Goal: Transaction & Acquisition: Download file/media

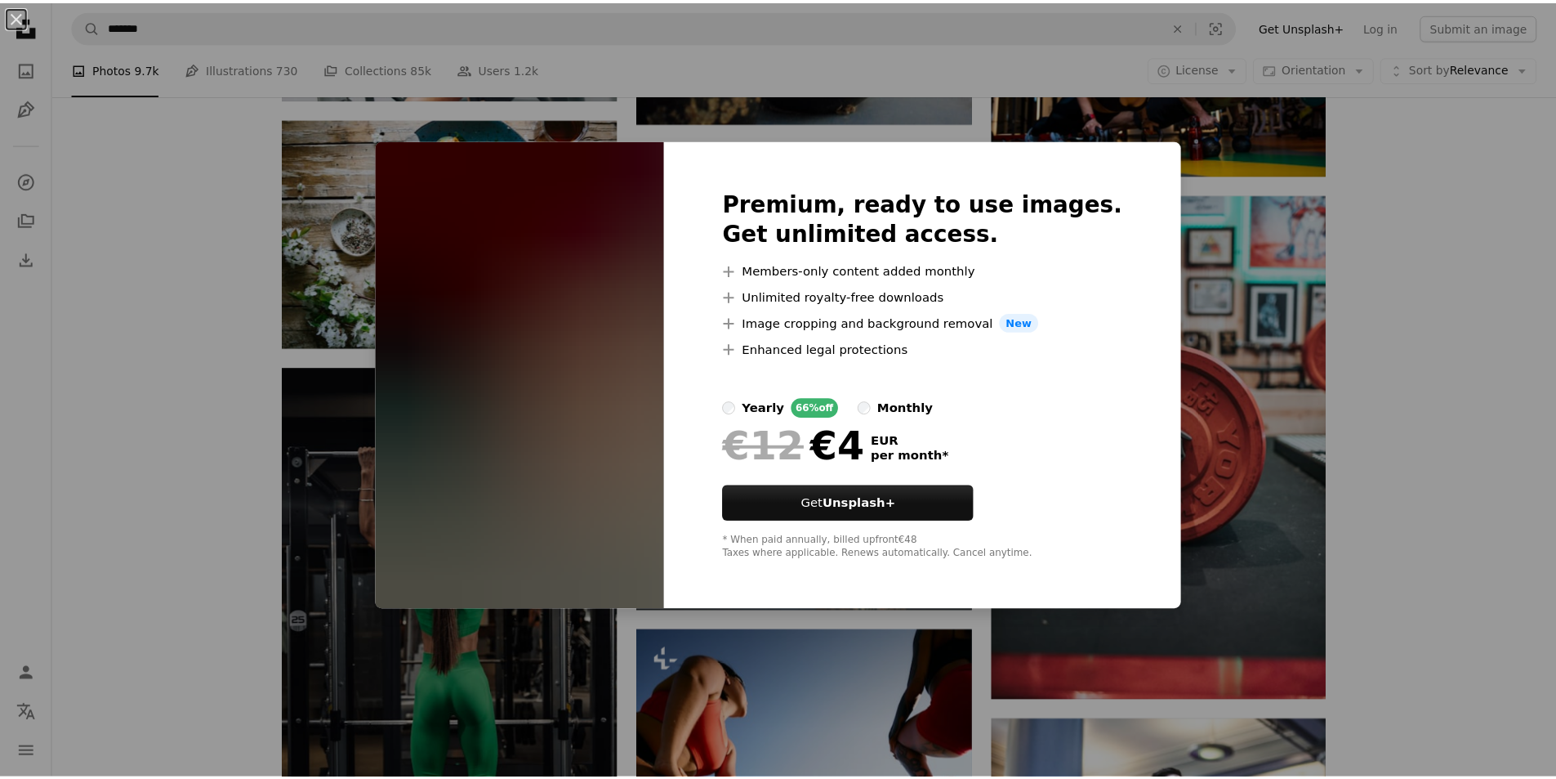
scroll to position [44771, 0]
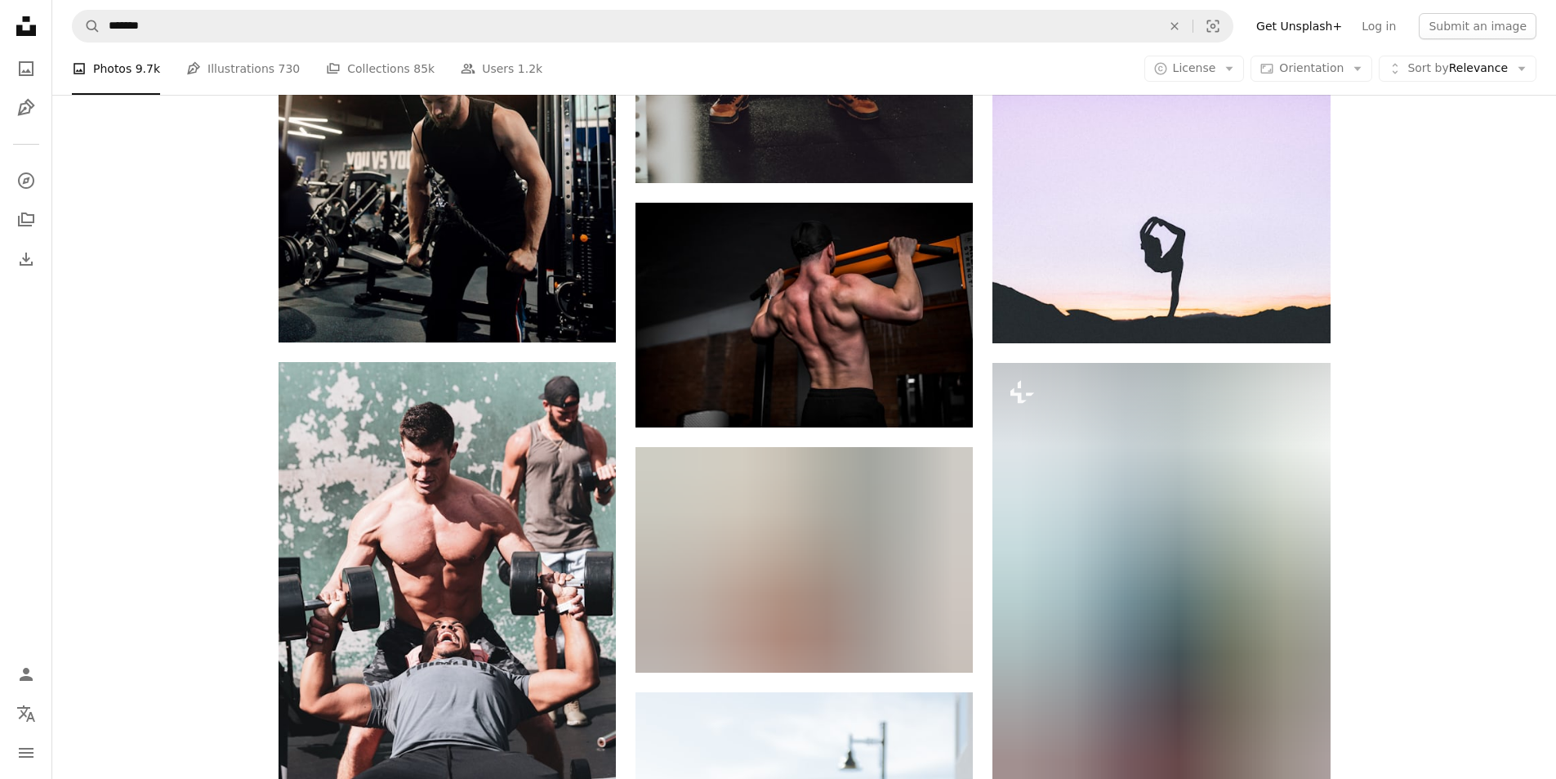
scroll to position [55882, 0]
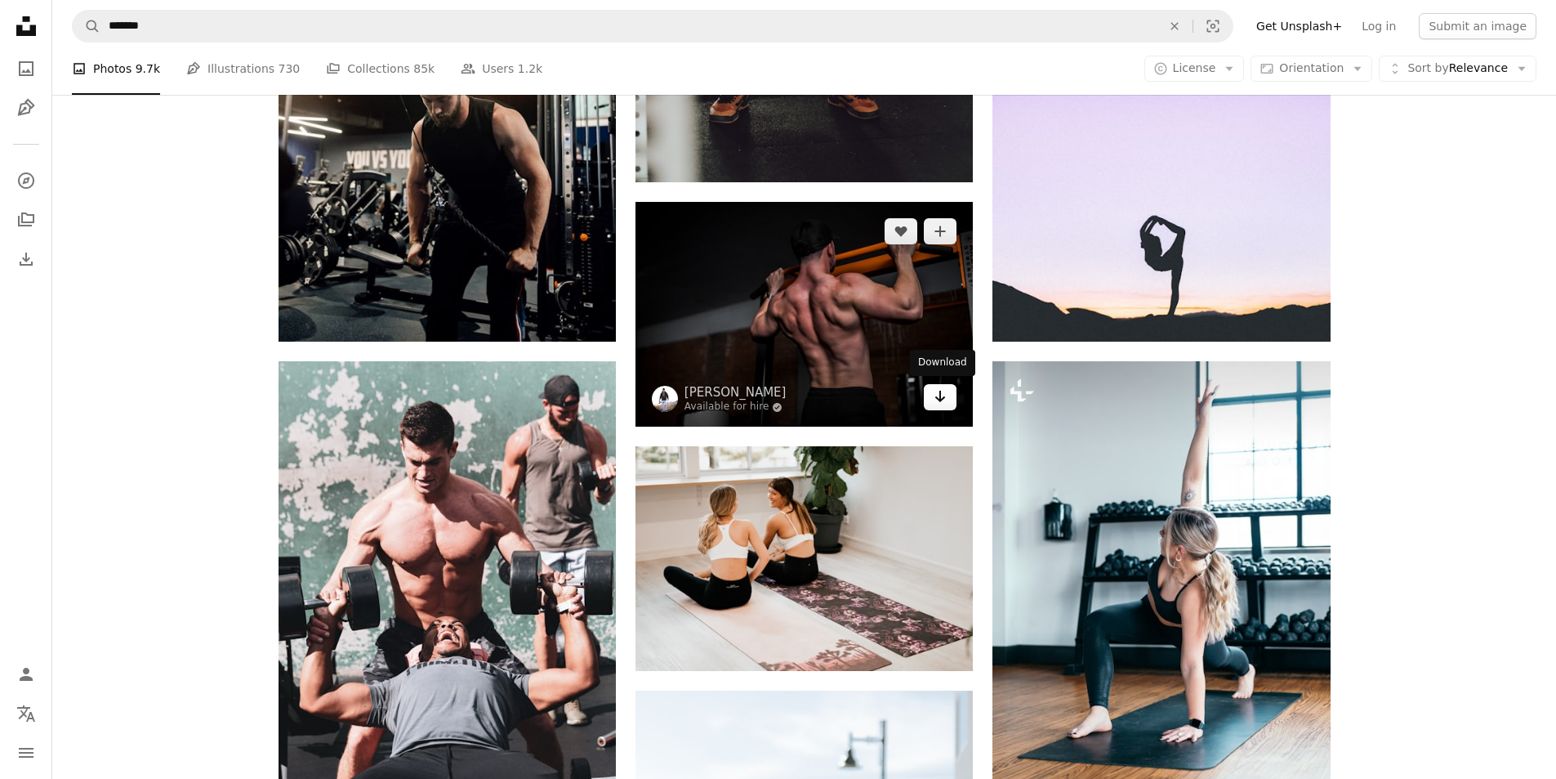
click at [952, 395] on link "Arrow pointing down" at bounding box center [940, 397] width 33 height 26
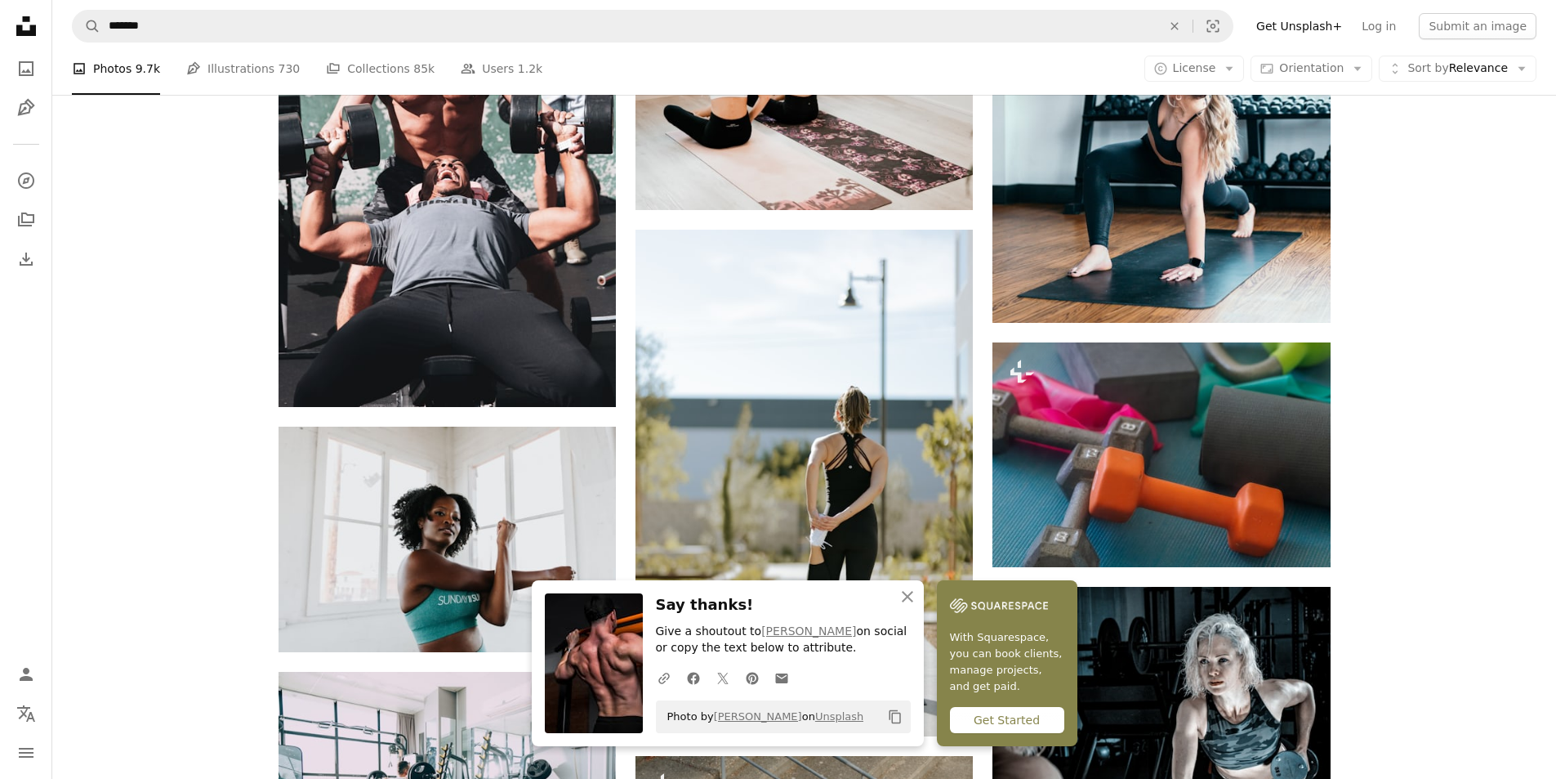
scroll to position [56372, 0]
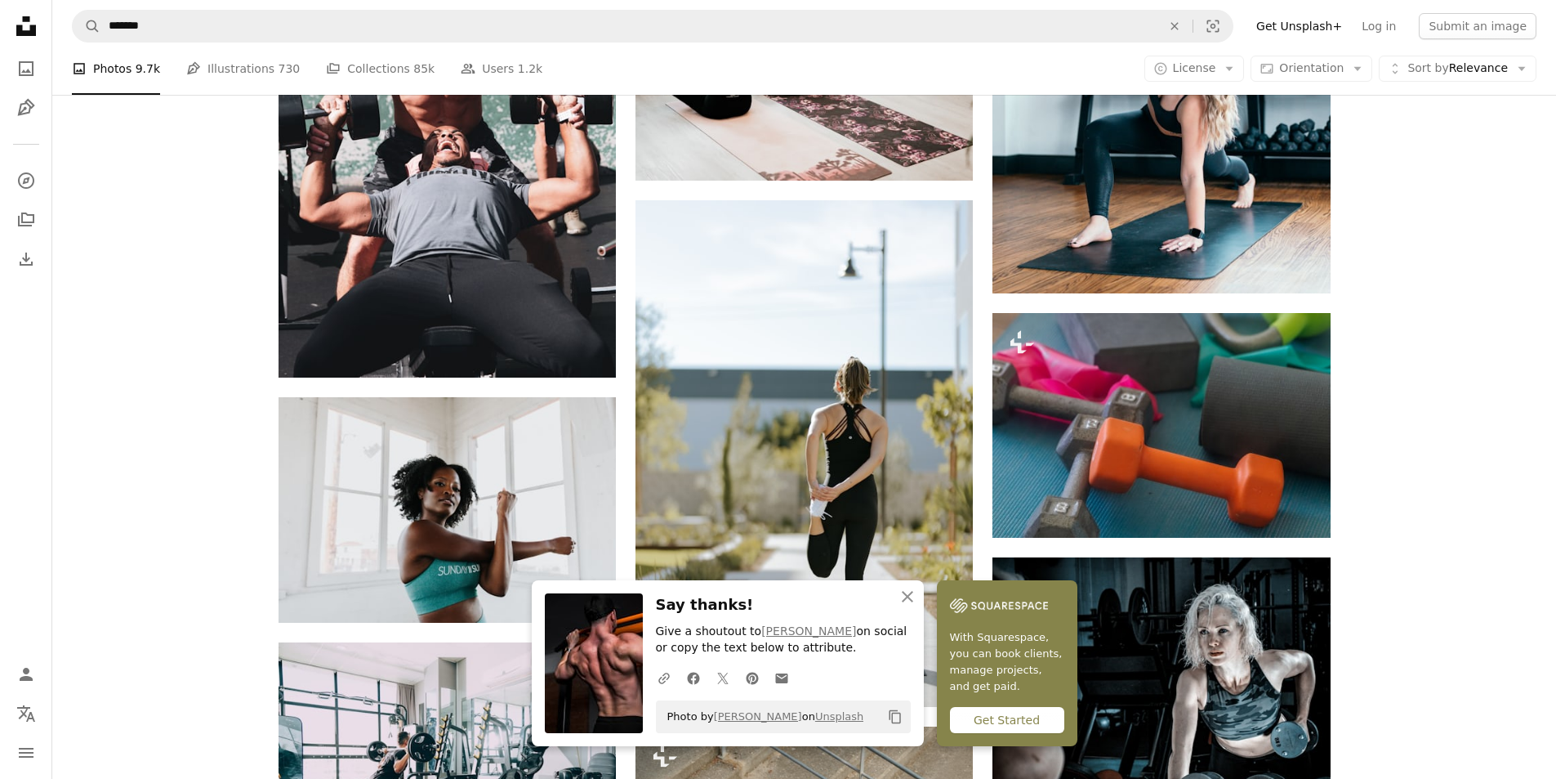
click at [904, 604] on icon "An X shape" at bounding box center [908, 597] width 20 height 20
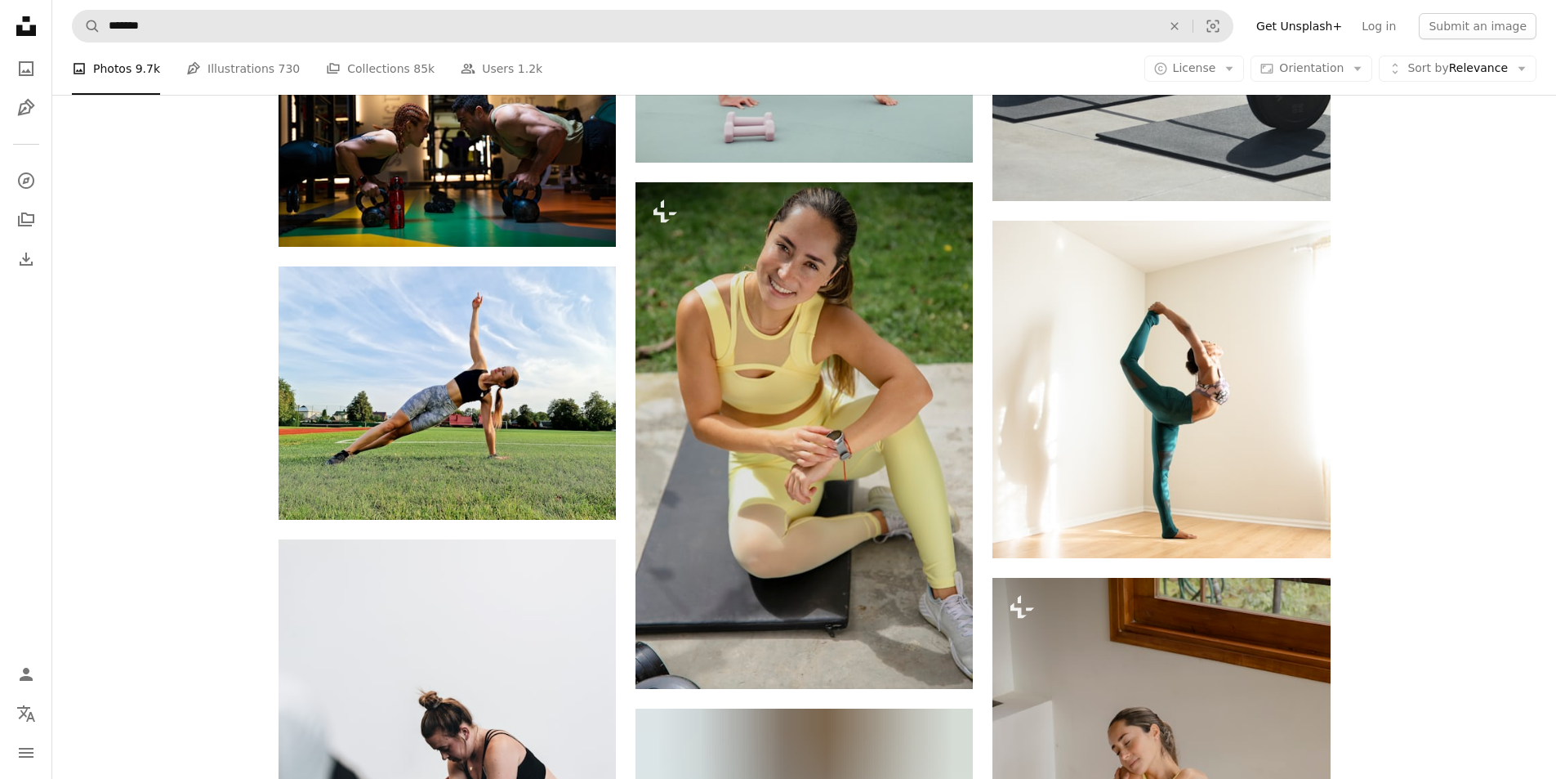
scroll to position [58415, 0]
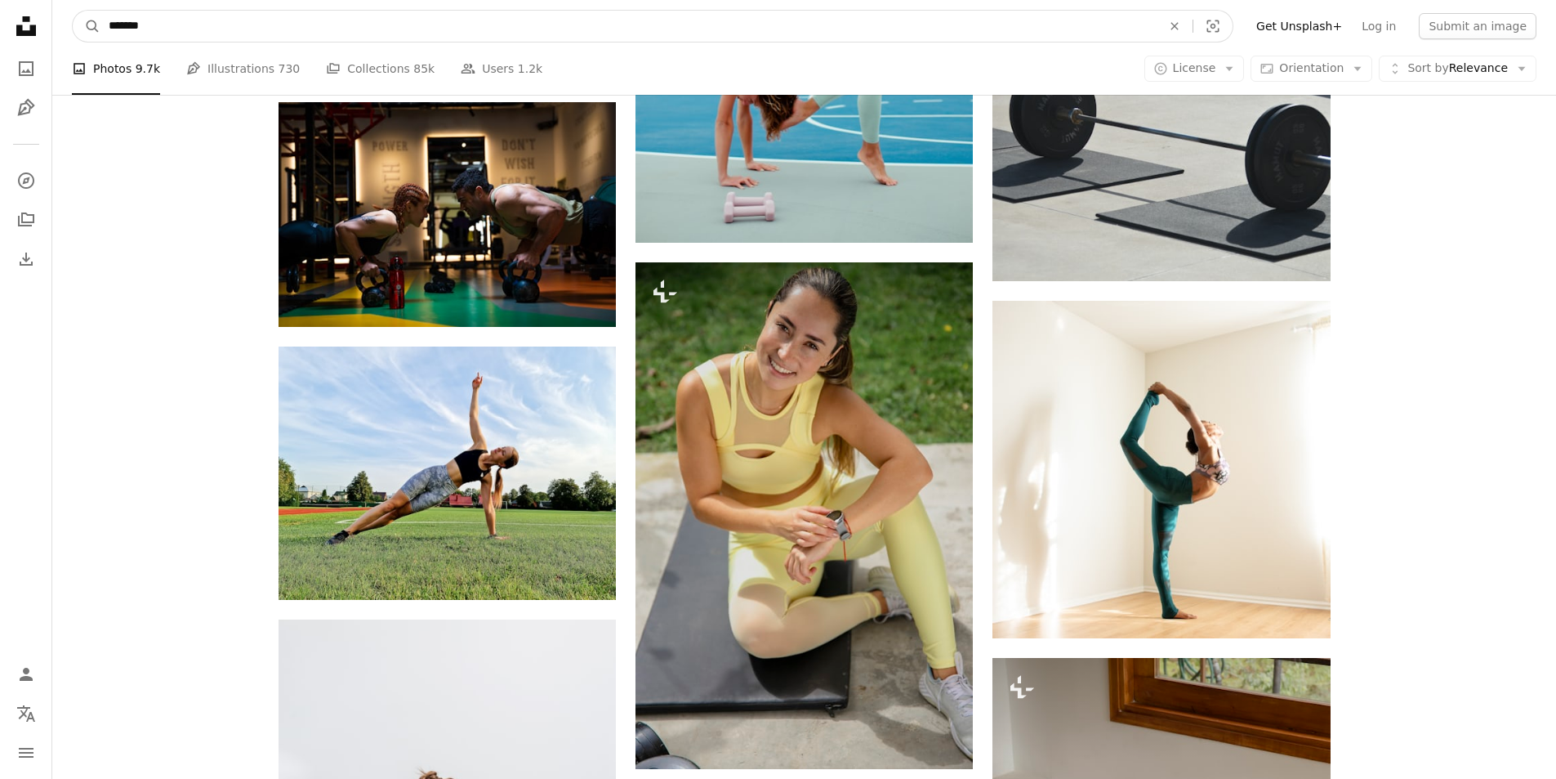
click at [131, 25] on input "*******" at bounding box center [628, 26] width 1056 height 31
type input "**********"
click at [73, 11] on button "A magnifying glass" at bounding box center [87, 26] width 28 height 31
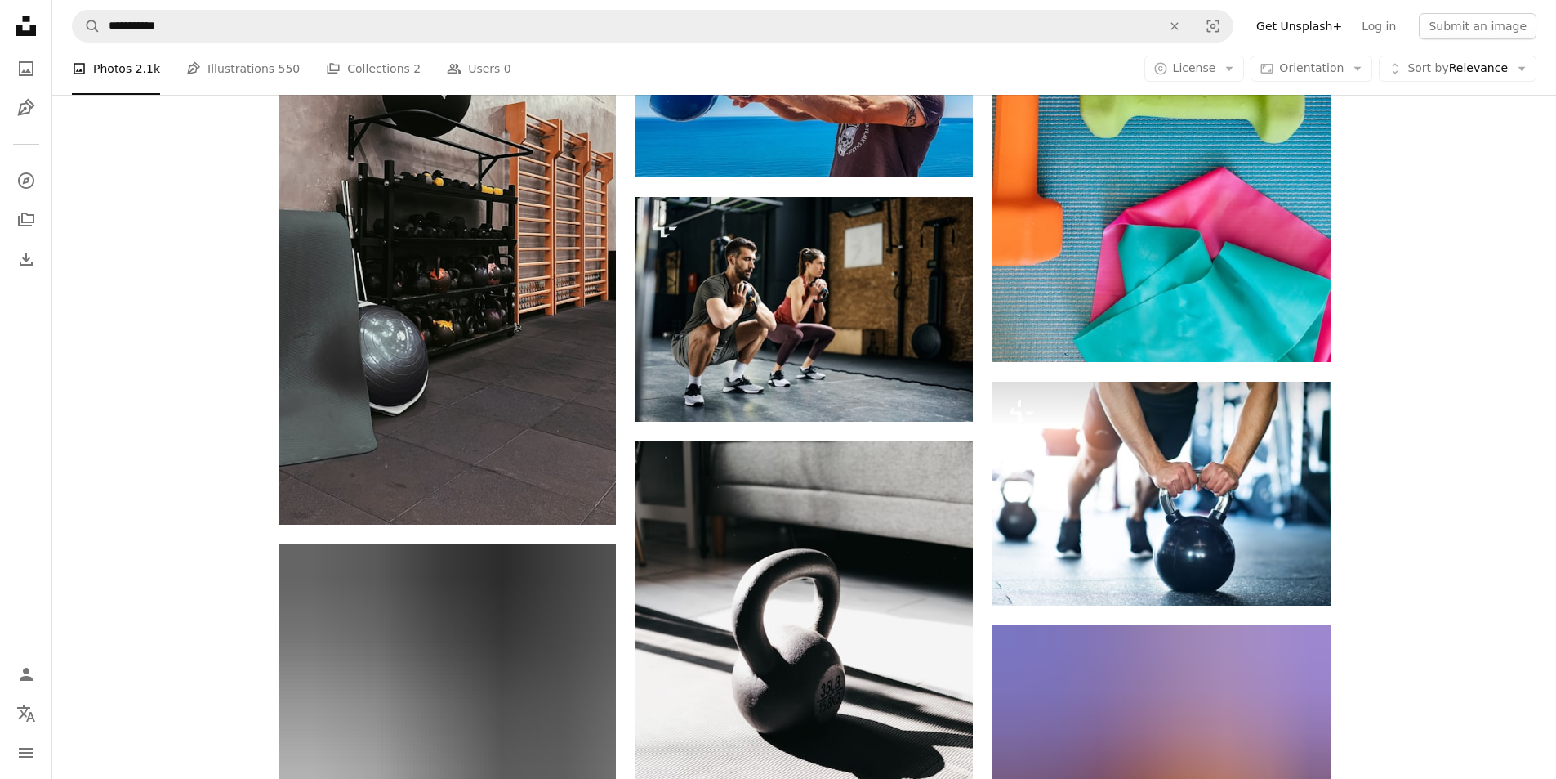
scroll to position [1797, 0]
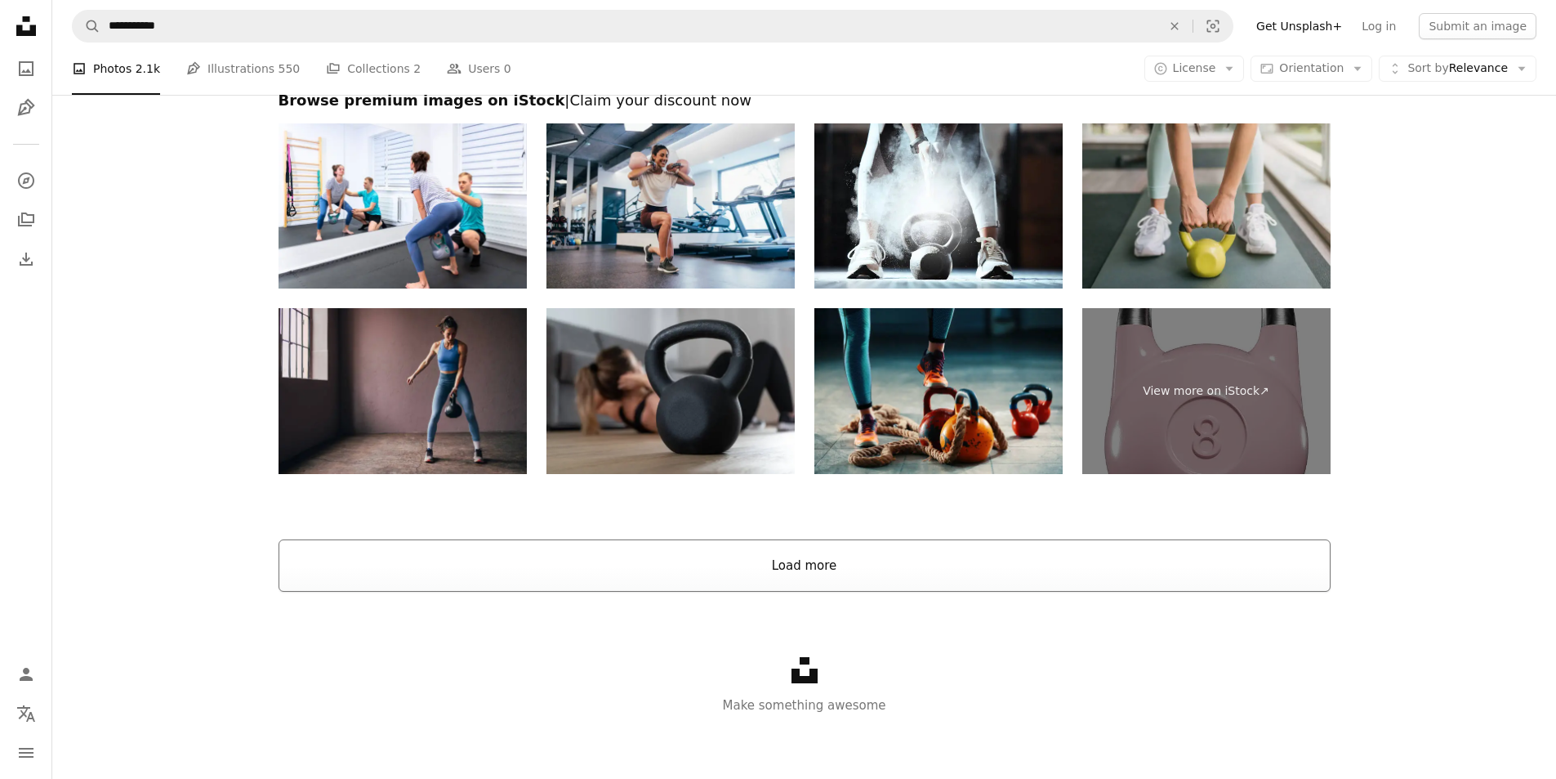
click at [891, 555] on button "Load more" at bounding box center [805, 565] width 1052 height 52
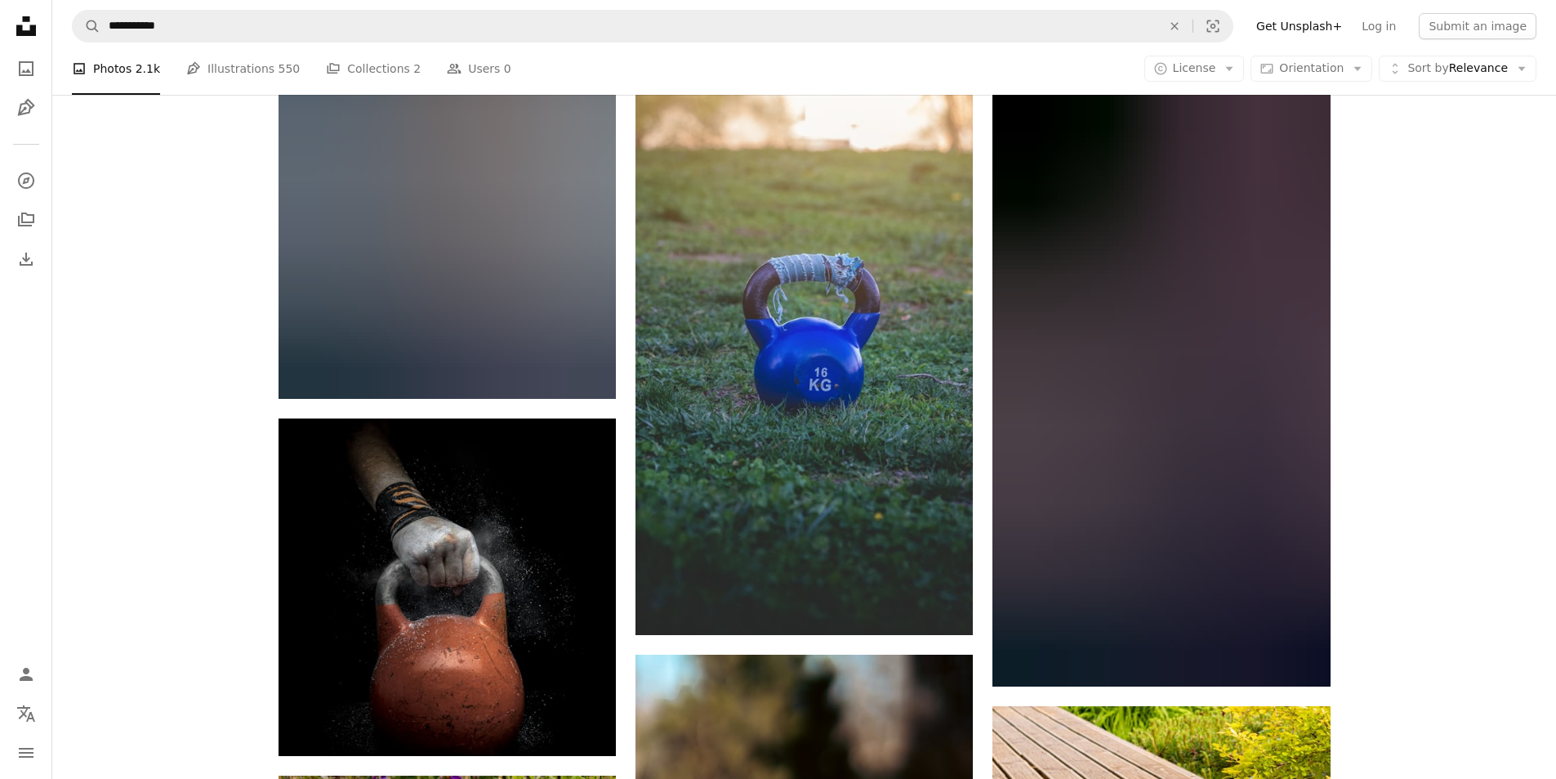
scroll to position [3254, 0]
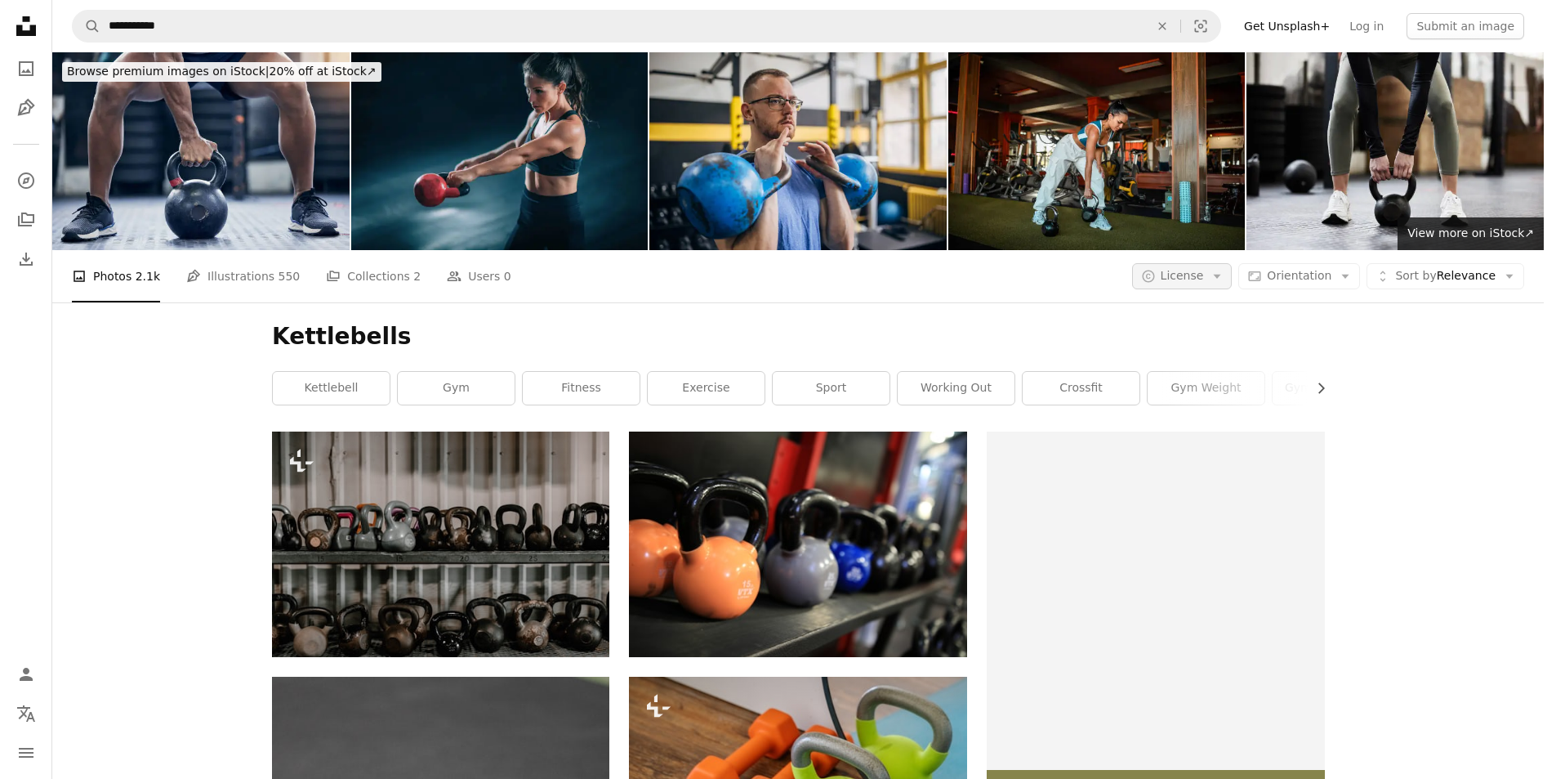
click at [1225, 269] on icon "Arrow down" at bounding box center [1217, 276] width 15 height 15
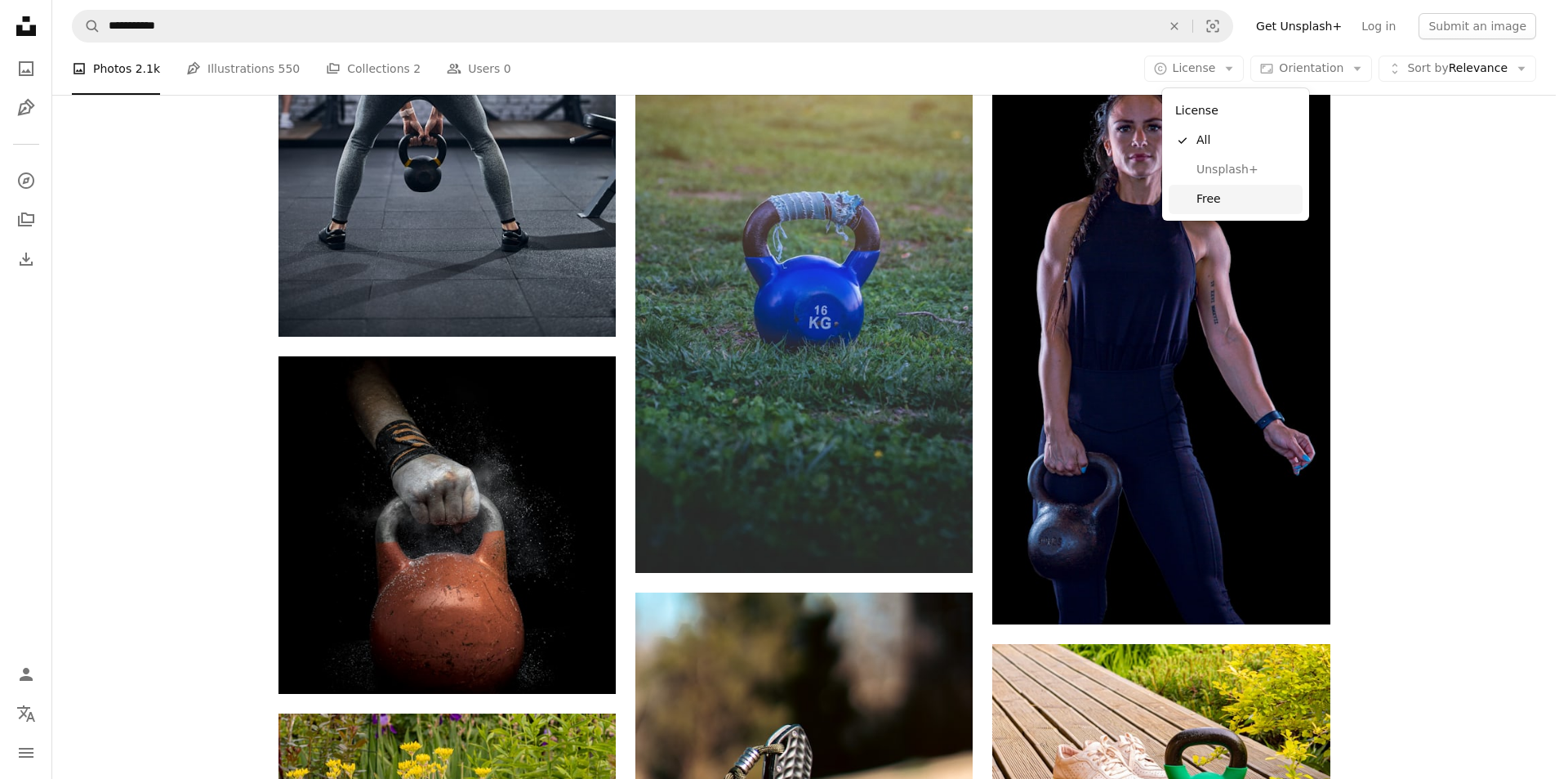
click at [1218, 191] on span "Free" at bounding box center [1246, 199] width 100 height 16
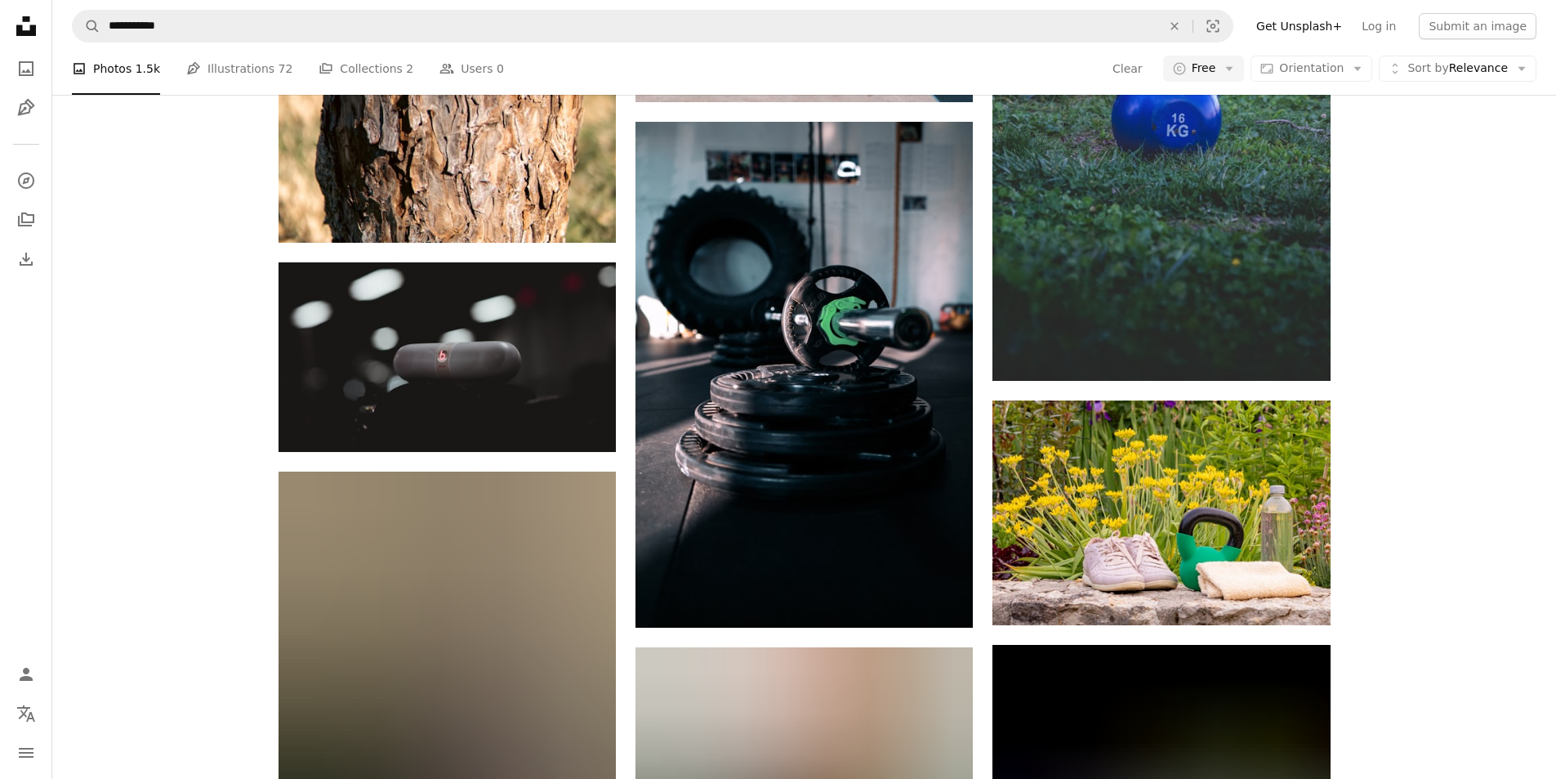
scroll to position [5065, 0]
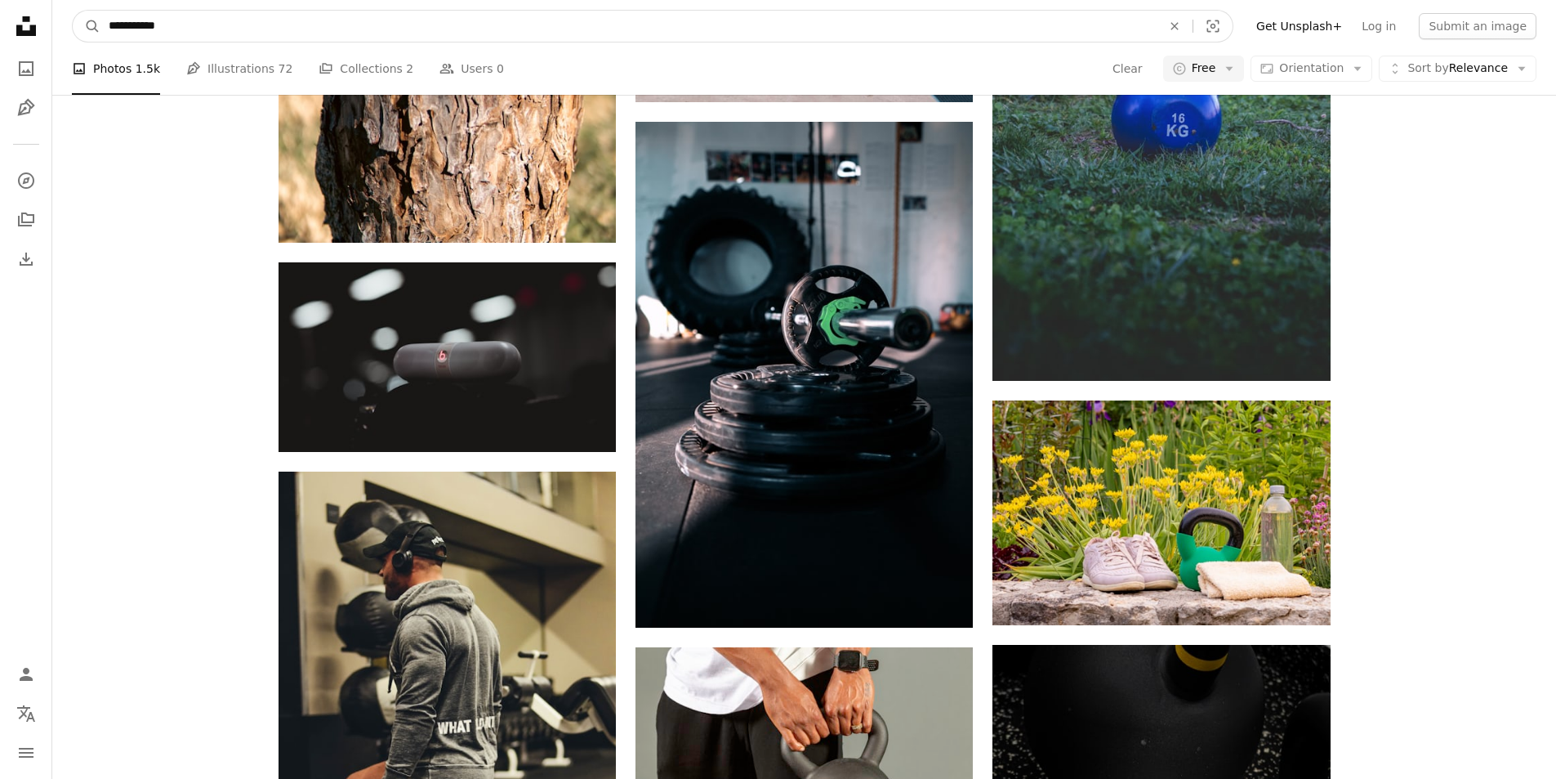
click at [187, 29] on input "**********" at bounding box center [628, 26] width 1056 height 31
type input "**********"
click button "A magnifying glass" at bounding box center [87, 26] width 28 height 31
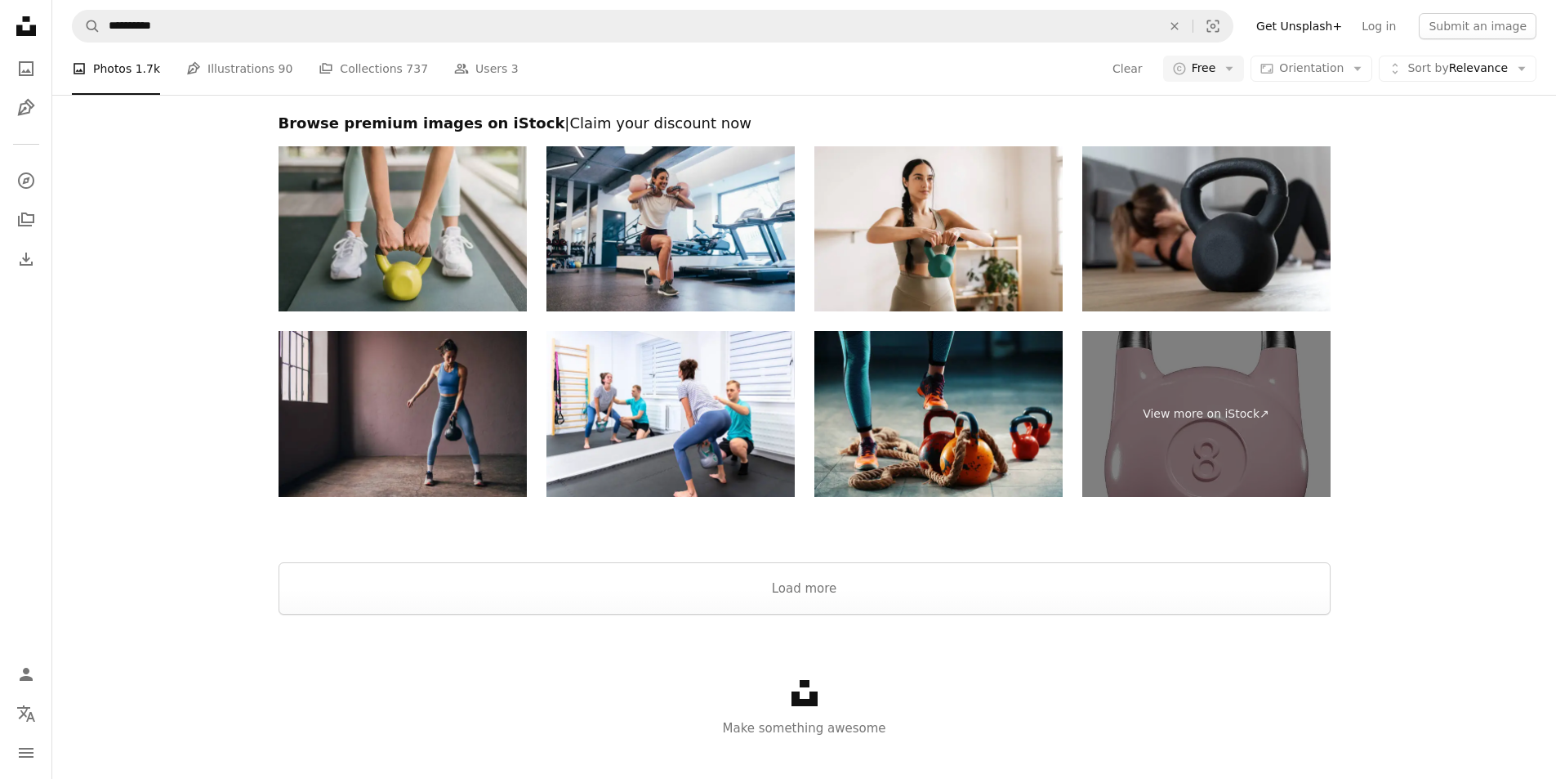
scroll to position [3277, 0]
click at [838, 562] on button "Load more" at bounding box center [805, 588] width 1052 height 52
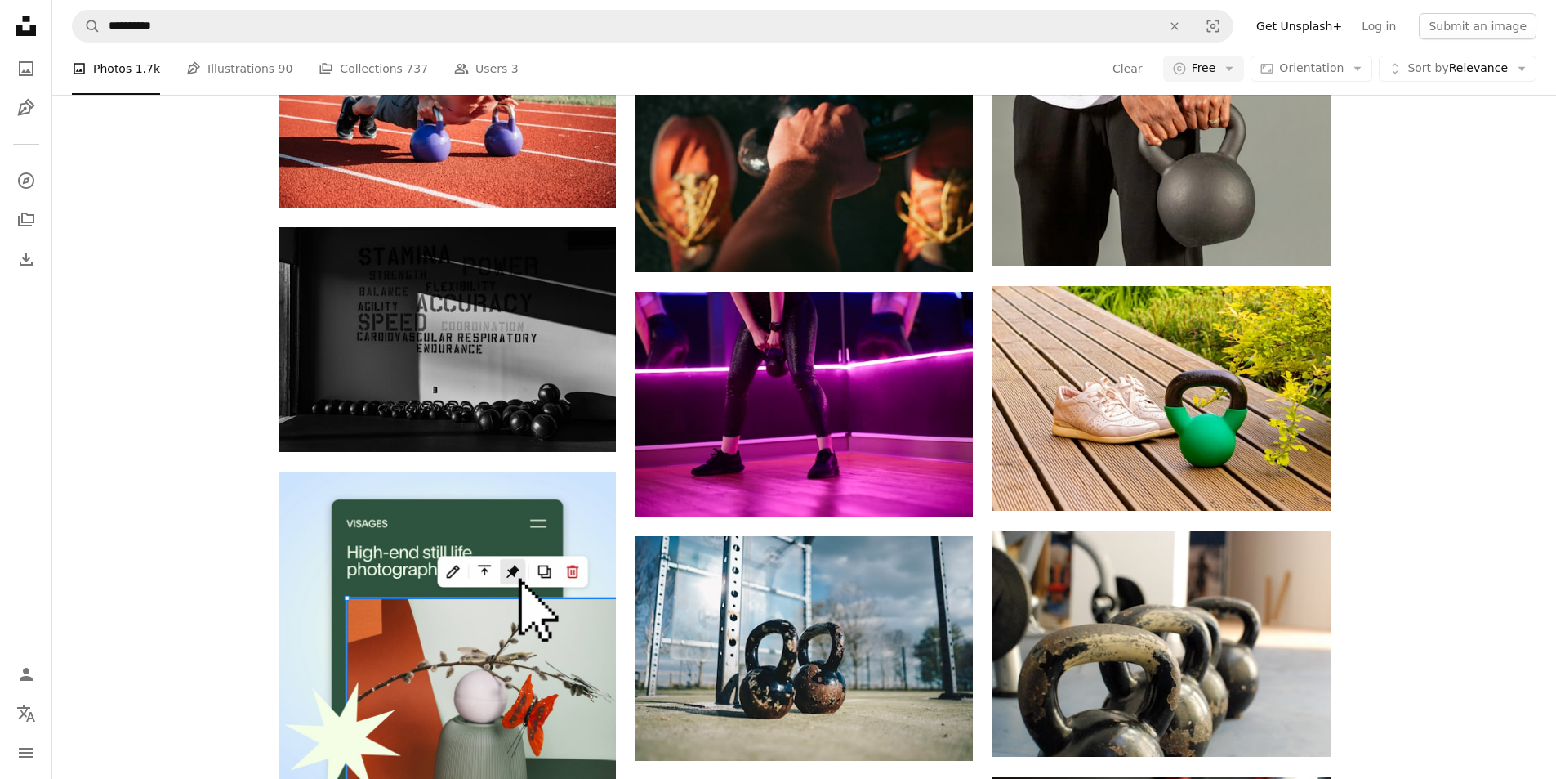
scroll to position [408, 0]
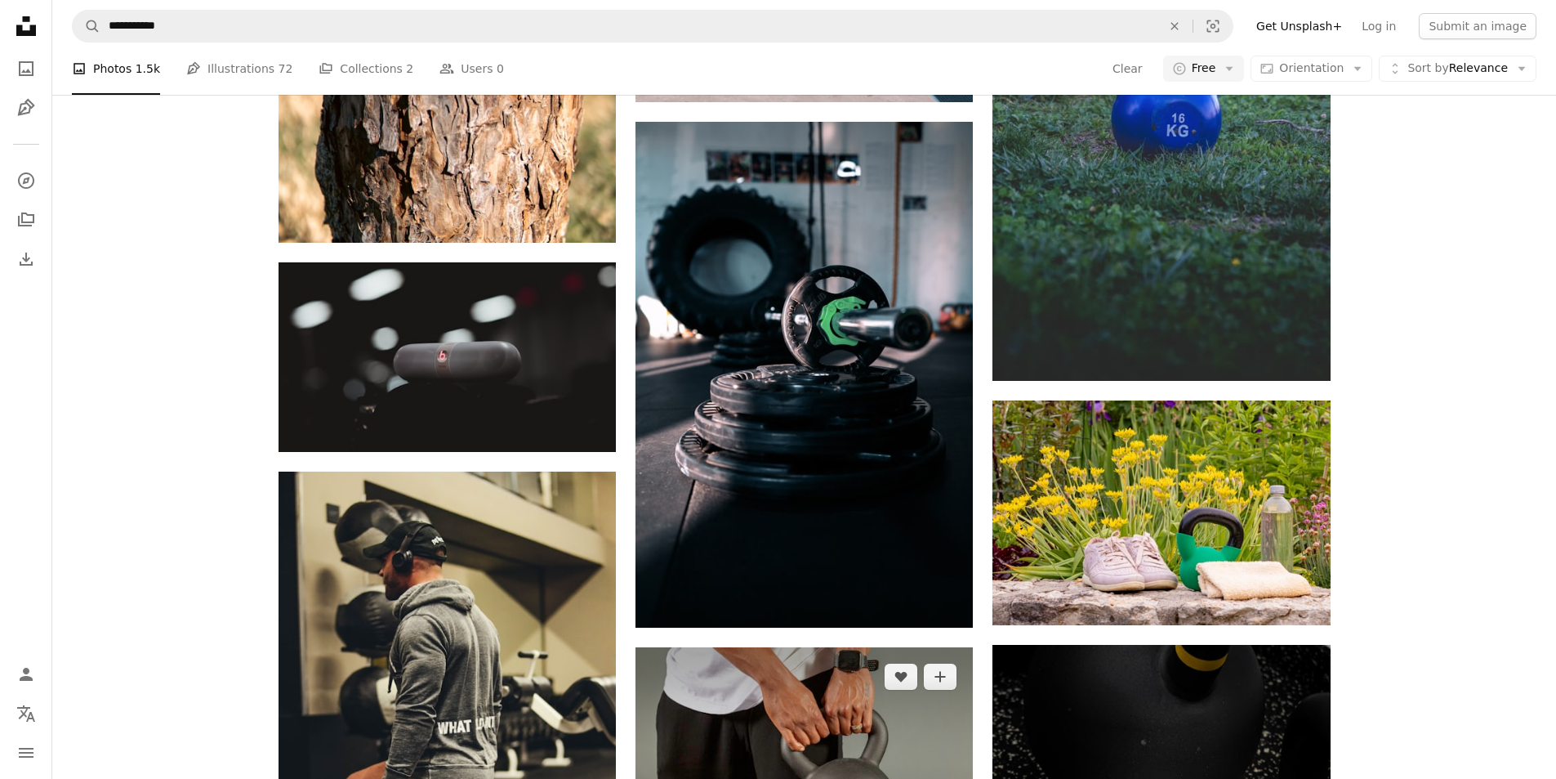
scroll to position [5556, 0]
